Goal: Check status: Check status

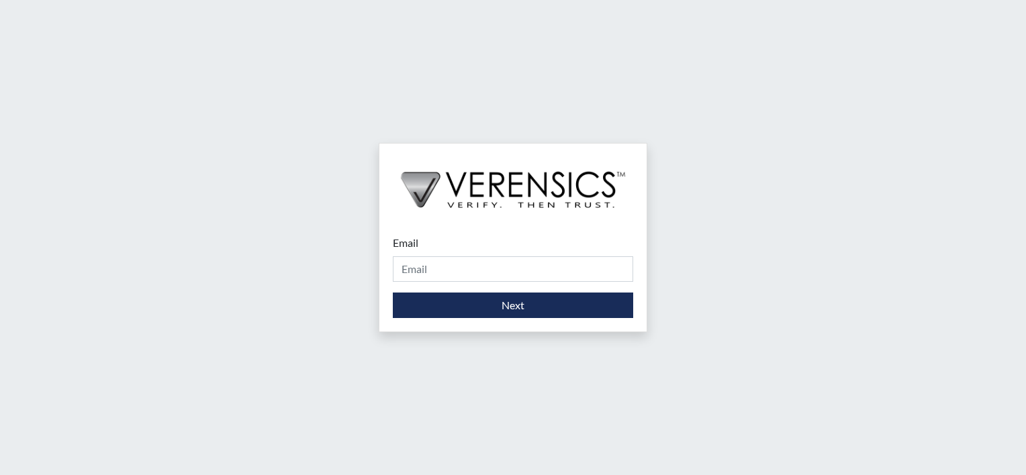
click at [463, 251] on div "Email Please provide your email address." at bounding box center [513, 258] width 240 height 47
click at [471, 236] on div "Email Please provide your email address." at bounding box center [513, 258] width 240 height 47
click at [873, 283] on div "Email Please provide your email address. Next" at bounding box center [513, 237] width 1026 height 475
click at [497, 232] on div "Email Please provide your email address. Next" at bounding box center [512, 276] width 267 height 110
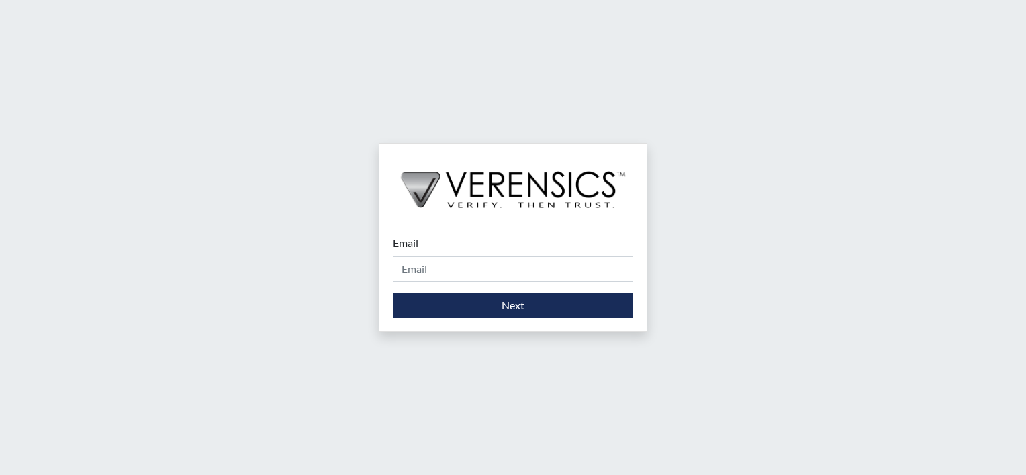
click at [486, 239] on div "Email Please provide your email address." at bounding box center [513, 258] width 240 height 47
click at [483, 239] on div "Email Please provide your email address." at bounding box center [513, 258] width 240 height 47
click at [478, 250] on div "Email Please provide your email address." at bounding box center [513, 258] width 240 height 47
click at [478, 248] on div "Email Please provide your email address." at bounding box center [513, 258] width 240 height 47
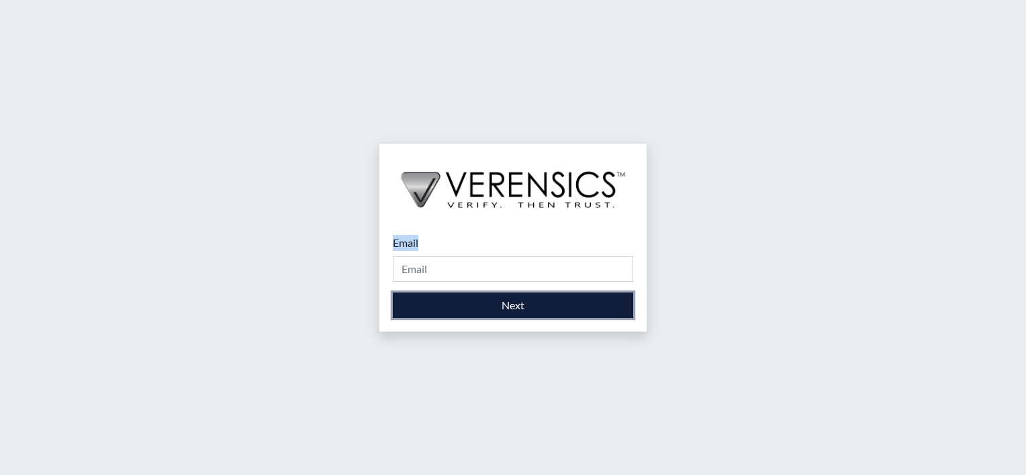
click at [494, 308] on button "Next" at bounding box center [513, 306] width 240 height 26
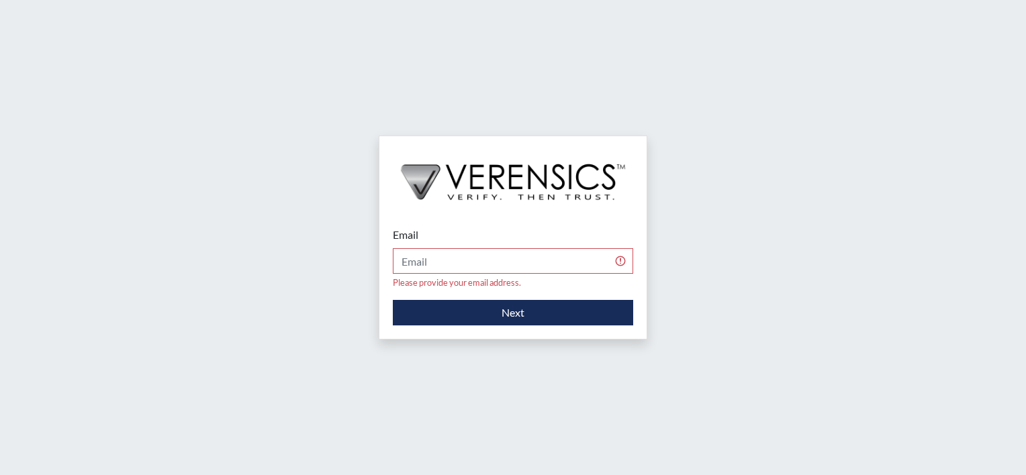
click at [702, 285] on div "Email Please provide your email address. Next" at bounding box center [513, 237] width 1026 height 475
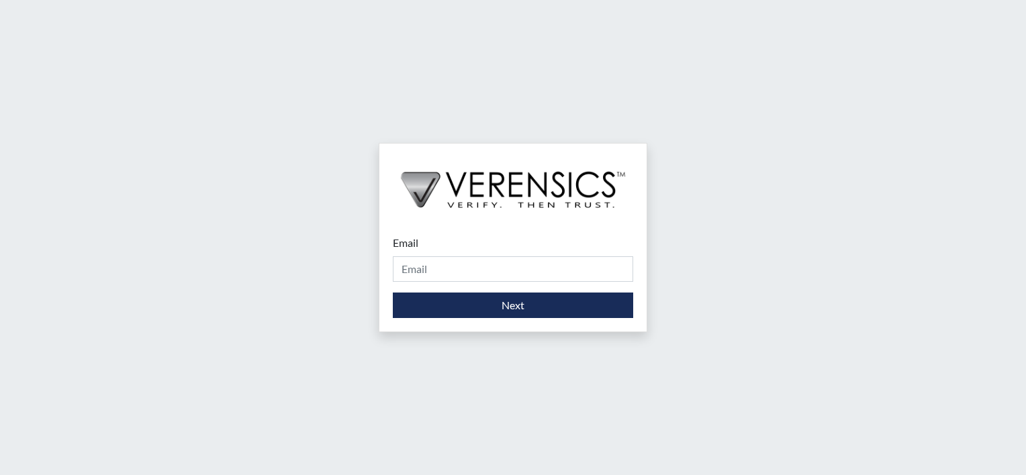
click at [470, 236] on div "Email Please provide your email address." at bounding box center [513, 258] width 240 height 47
click at [472, 247] on div "Email Please provide your email address." at bounding box center [513, 258] width 240 height 47
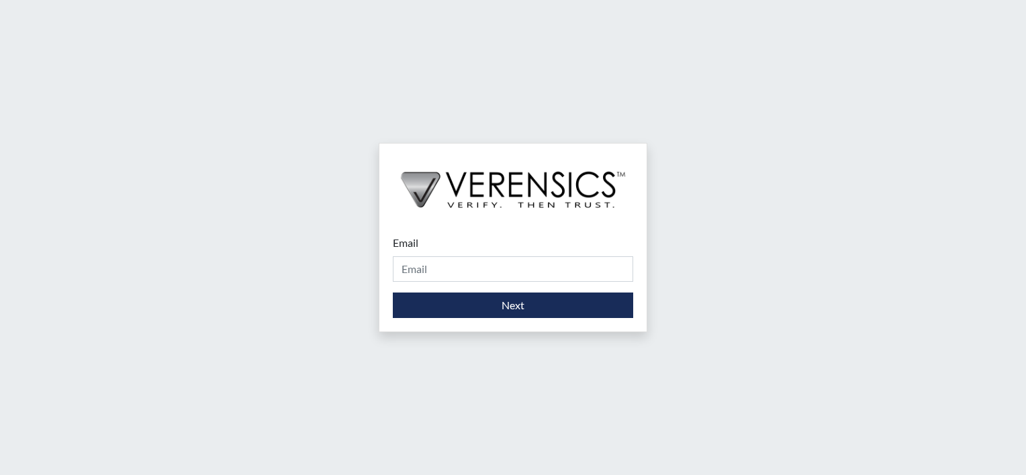
click at [649, 242] on div "Email Please provide your email address. Next" at bounding box center [513, 237] width 1026 height 475
click at [710, 321] on div "Email Please provide your email address. Next" at bounding box center [513, 237] width 1026 height 475
click at [467, 239] on div "Email Please provide your email address." at bounding box center [513, 258] width 240 height 47
drag, startPoint x: 440, startPoint y: 242, endPoint x: 430, endPoint y: 240, distance: 10.9
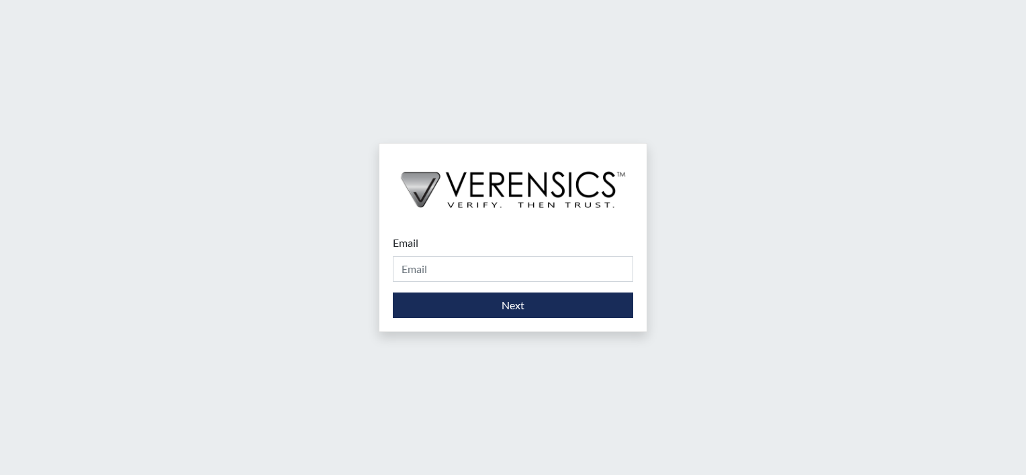
click at [438, 242] on div "Email Please provide your email address." at bounding box center [513, 258] width 240 height 47
click at [422, 242] on div "Email Please provide your email address." at bounding box center [513, 258] width 240 height 47
click at [415, 242] on label "Email" at bounding box center [406, 243] width 26 height 16
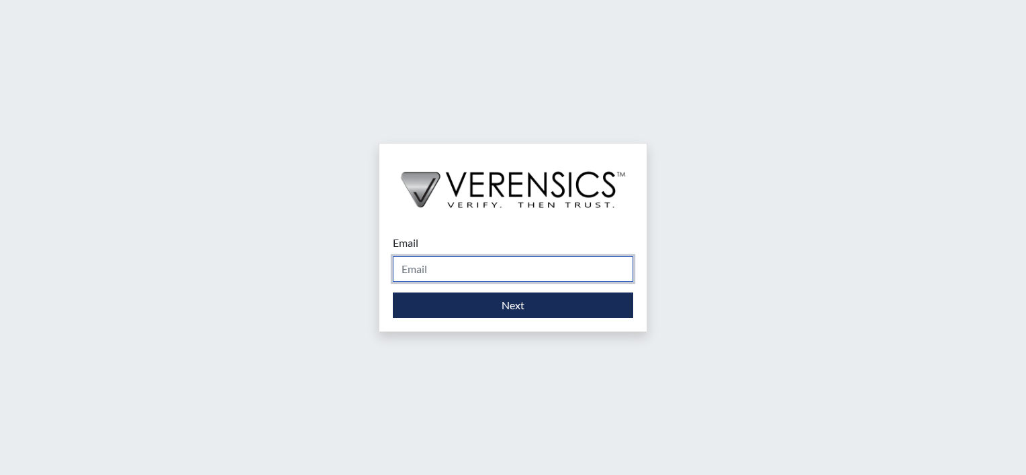
click at [415, 256] on input "Email" at bounding box center [513, 269] width 240 height 26
click at [416, 242] on label "Email" at bounding box center [406, 243] width 26 height 16
click at [416, 256] on input "Email" at bounding box center [513, 269] width 240 height 26
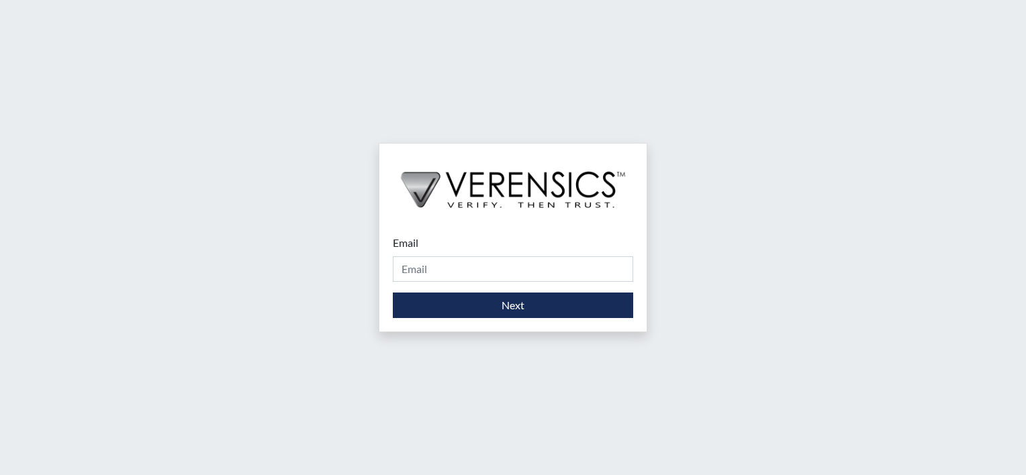
click at [420, 242] on div "Email Please provide your email address." at bounding box center [513, 258] width 240 height 47
click at [453, 243] on div "Email Please provide your email address." at bounding box center [513, 258] width 240 height 47
click at [446, 242] on div "Email Please provide your email address." at bounding box center [513, 258] width 240 height 47
click at [446, 240] on div "Email Please provide your email address." at bounding box center [513, 258] width 240 height 47
click at [436, 250] on div "Email Please provide your email address." at bounding box center [513, 258] width 240 height 47
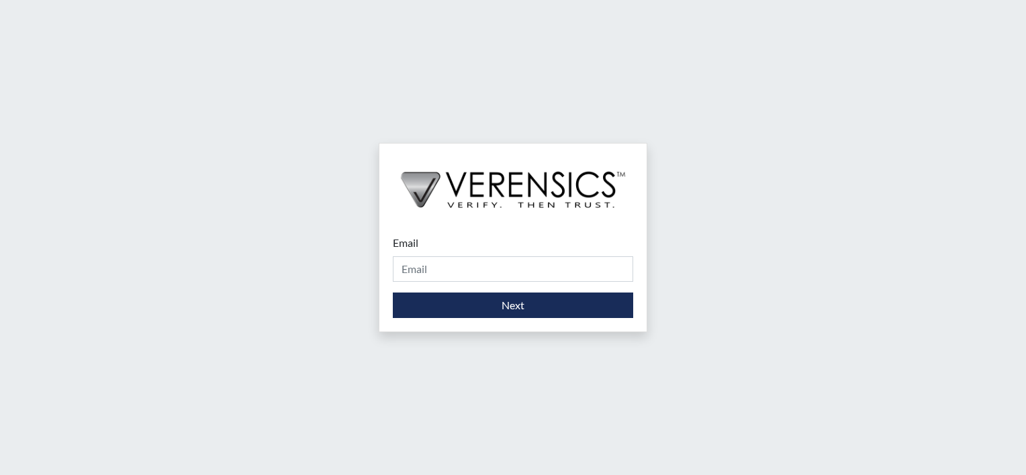
click at [438, 246] on div "Email Please provide your email address." at bounding box center [513, 258] width 240 height 47
click at [440, 240] on div "Email Please provide your email address." at bounding box center [513, 258] width 240 height 47
click at [444, 249] on div "Email Please provide your email address." at bounding box center [513, 258] width 240 height 47
drag, startPoint x: 771, startPoint y: 244, endPoint x: 697, endPoint y: 233, distance: 75.4
click at [771, 244] on div "Email Please provide your email address. Next" at bounding box center [513, 237] width 1026 height 475
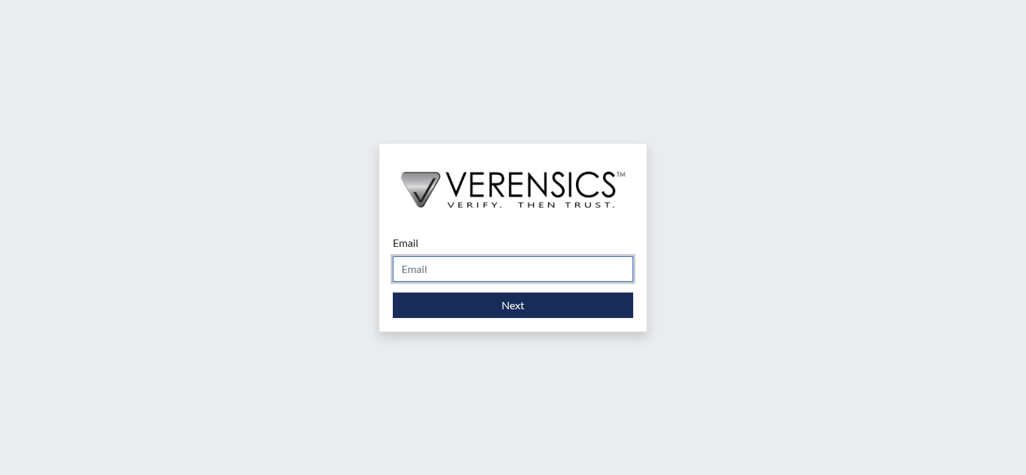
click at [599, 258] on input "Email" at bounding box center [513, 269] width 240 height 26
type input "[PERSON_NAME][EMAIL_ADDRESS][PERSON_NAME][DOMAIN_NAME]"
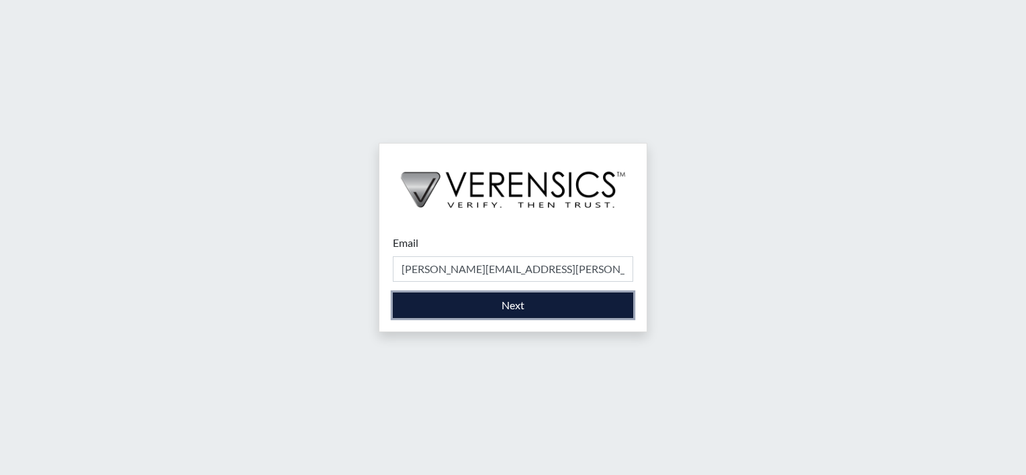
click at [511, 305] on button "Next" at bounding box center [513, 306] width 240 height 26
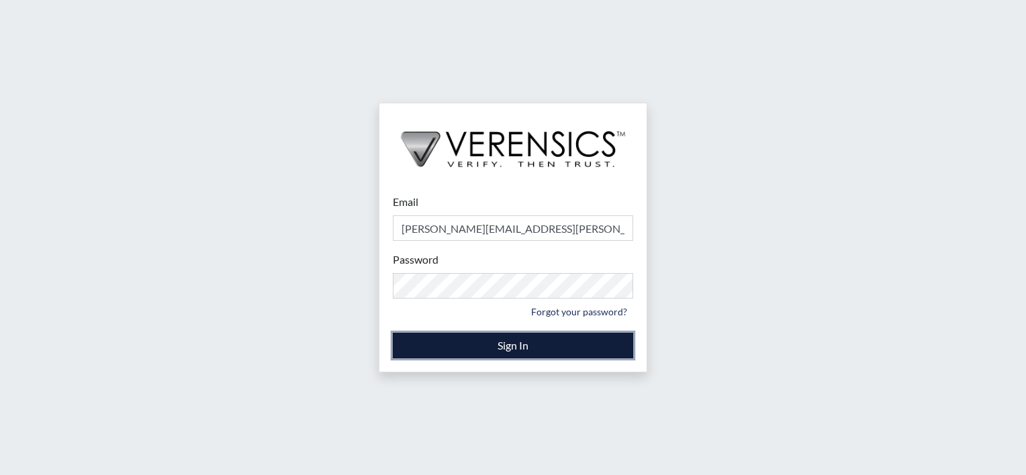
click at [522, 346] on button "Sign In" at bounding box center [513, 346] width 240 height 26
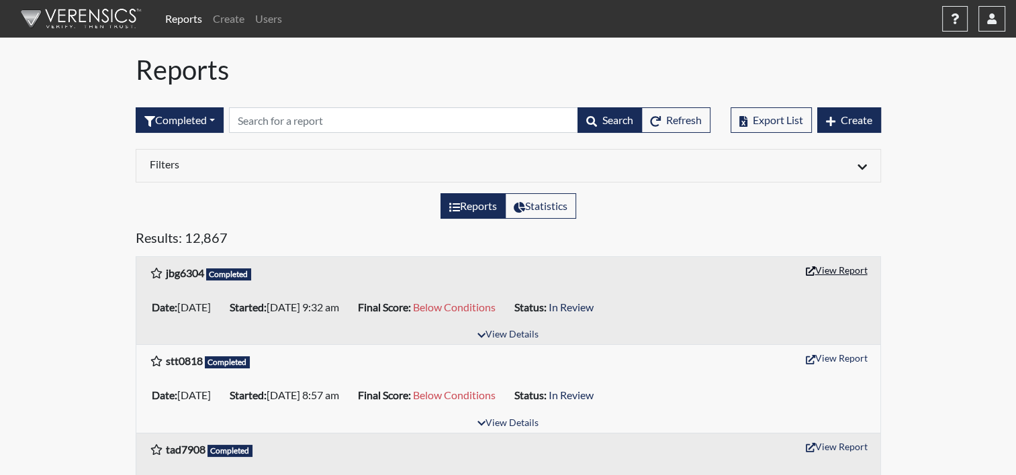
click at [852, 271] on button "View Report" at bounding box center [836, 270] width 74 height 21
click at [224, 277] on span "Completed" at bounding box center [229, 274] width 46 height 12
click at [505, 333] on button "View Details" at bounding box center [507, 335] width 73 height 18
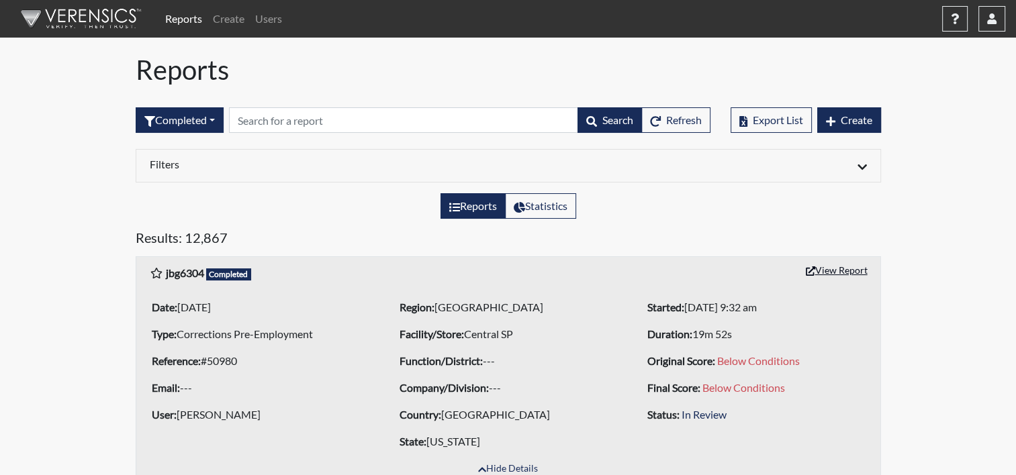
click at [854, 267] on button "View Report" at bounding box center [836, 270] width 74 height 21
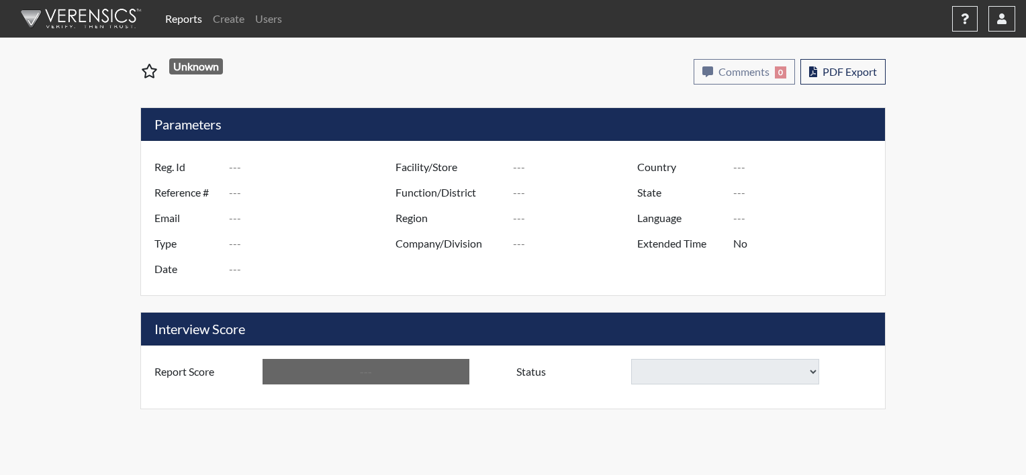
type input "jbg6304"
type input "50980"
type input "---"
type input "Corrections Pre-Employment"
type input "[DATE]"
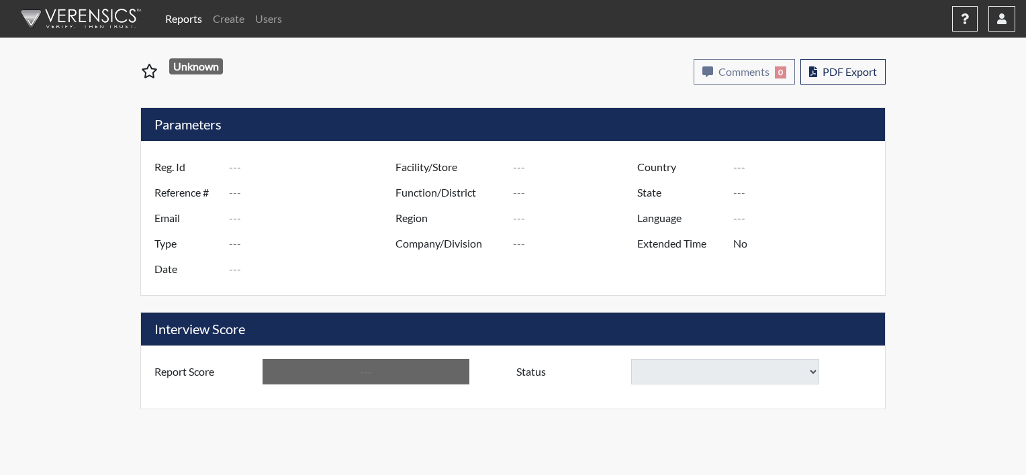
type input "Central SP"
type input "[GEOGRAPHIC_DATA]"
type input "[US_STATE]"
type input "English"
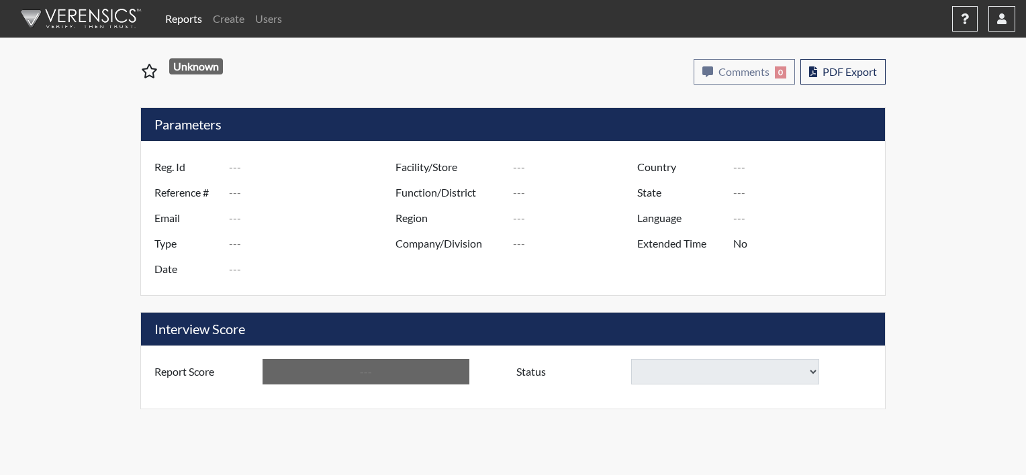
type input "Below Conditions"
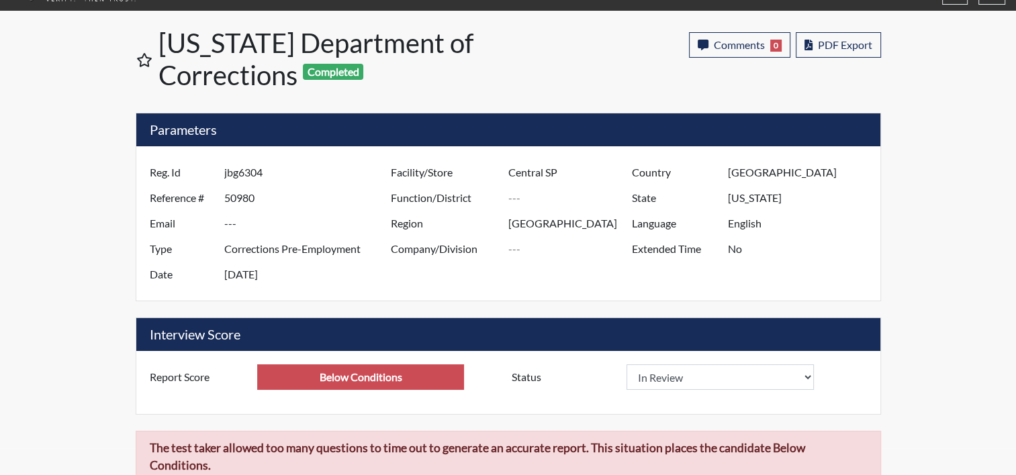
scroll to position [27, 0]
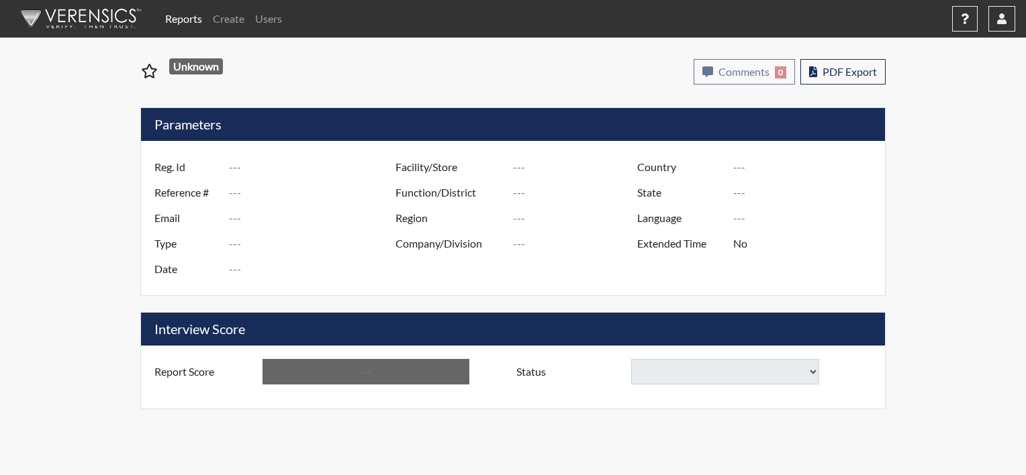
type input "jbg6304"
type input "50980"
type input "---"
type input "Corrections Pre-Employment"
type input "[DATE]"
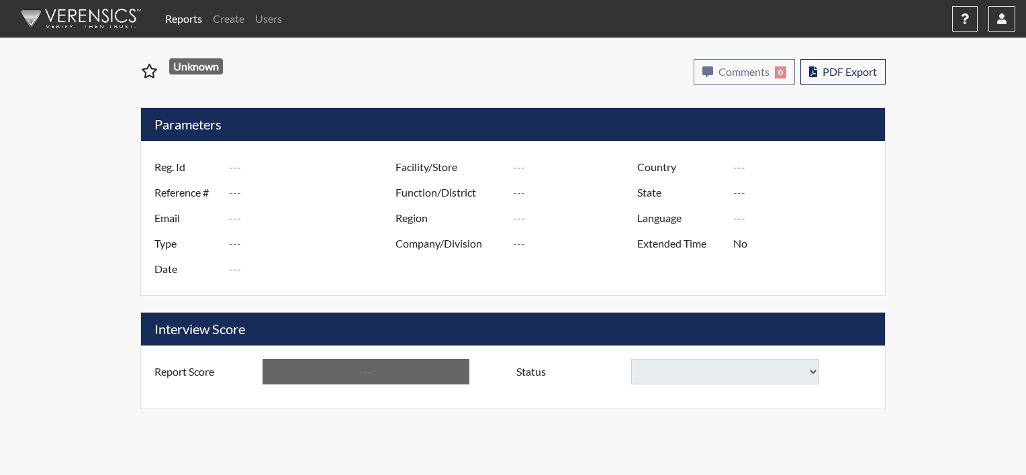
type input "Central SP"
type input "[GEOGRAPHIC_DATA]"
type input "[US_STATE]"
type input "English"
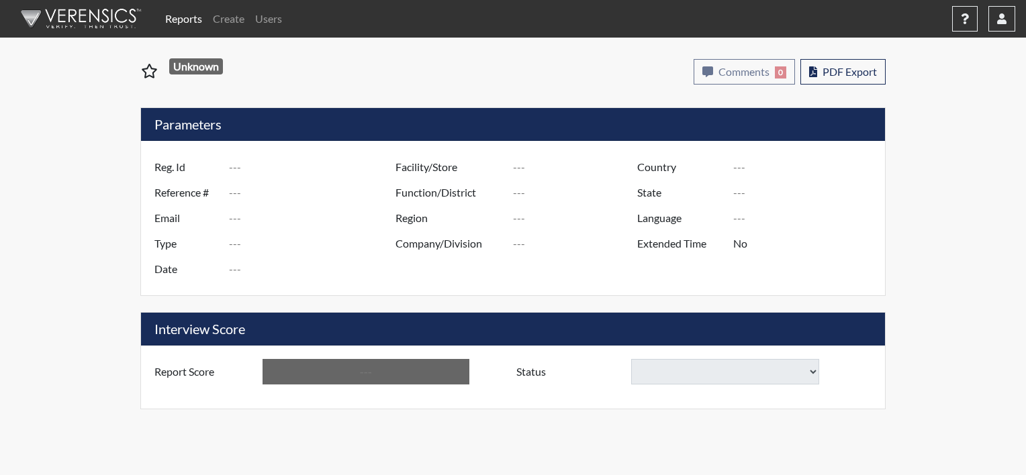
type input "Below Conditions"
